Goal: Navigation & Orientation: Find specific page/section

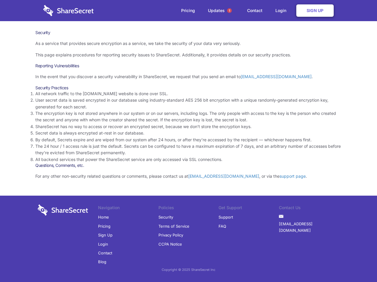
click at [188, 141] on li "By default, Secrets expire and are wiped from our system after 24 hours, or aft…" at bounding box center [188, 140] width 306 height 6
click at [229, 11] on span "1" at bounding box center [229, 10] width 5 height 5
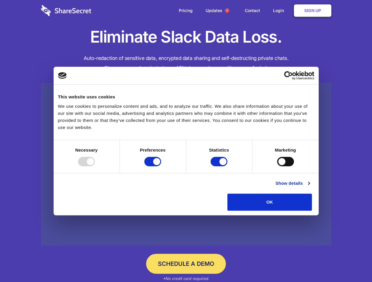
click at [95, 167] on div at bounding box center [86, 161] width 17 height 9
click at [161, 167] on input "Preferences" at bounding box center [152, 161] width 17 height 9
checkbox input "false"
click at [220, 167] on input "Statistics" at bounding box center [218, 161] width 17 height 9
checkbox input "false"
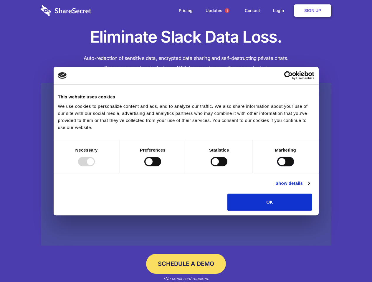
click at [277, 167] on input "Marketing" at bounding box center [285, 161] width 17 height 9
checkbox input "true"
click at [309, 187] on link "Show details" at bounding box center [292, 183] width 34 height 7
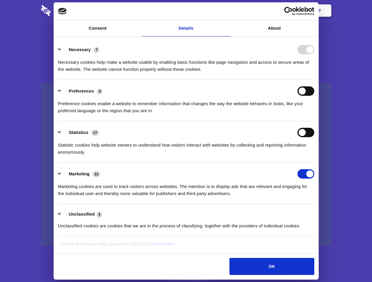
click at [314, 80] on li "Necessary 7 Necessary cookies help make a website usable by enabling basic func…" at bounding box center [186, 59] width 256 height 41
click at [227, 11] on span "1" at bounding box center [227, 10] width 5 height 5
